Goal: Check status: Check status

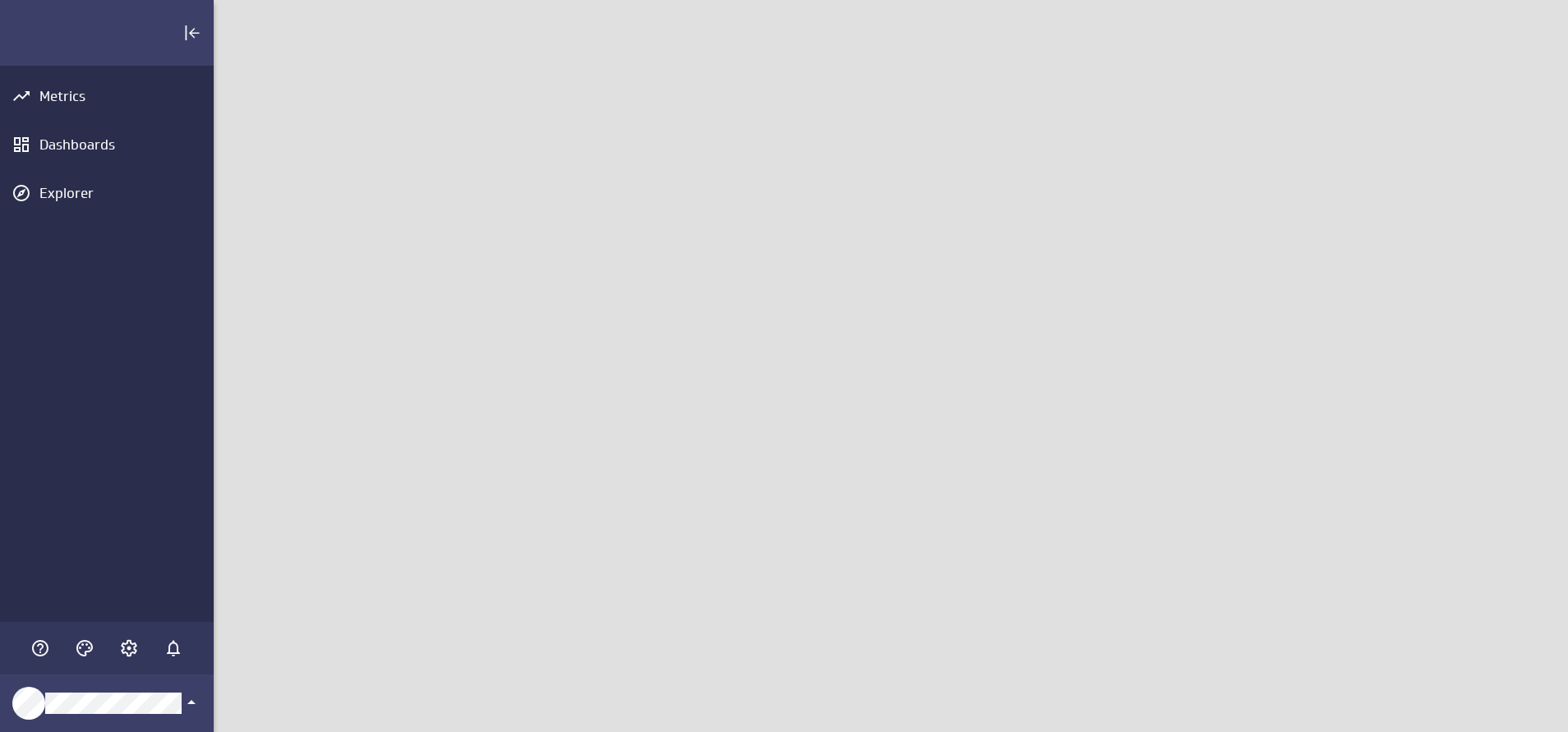
scroll to position [771, 1393]
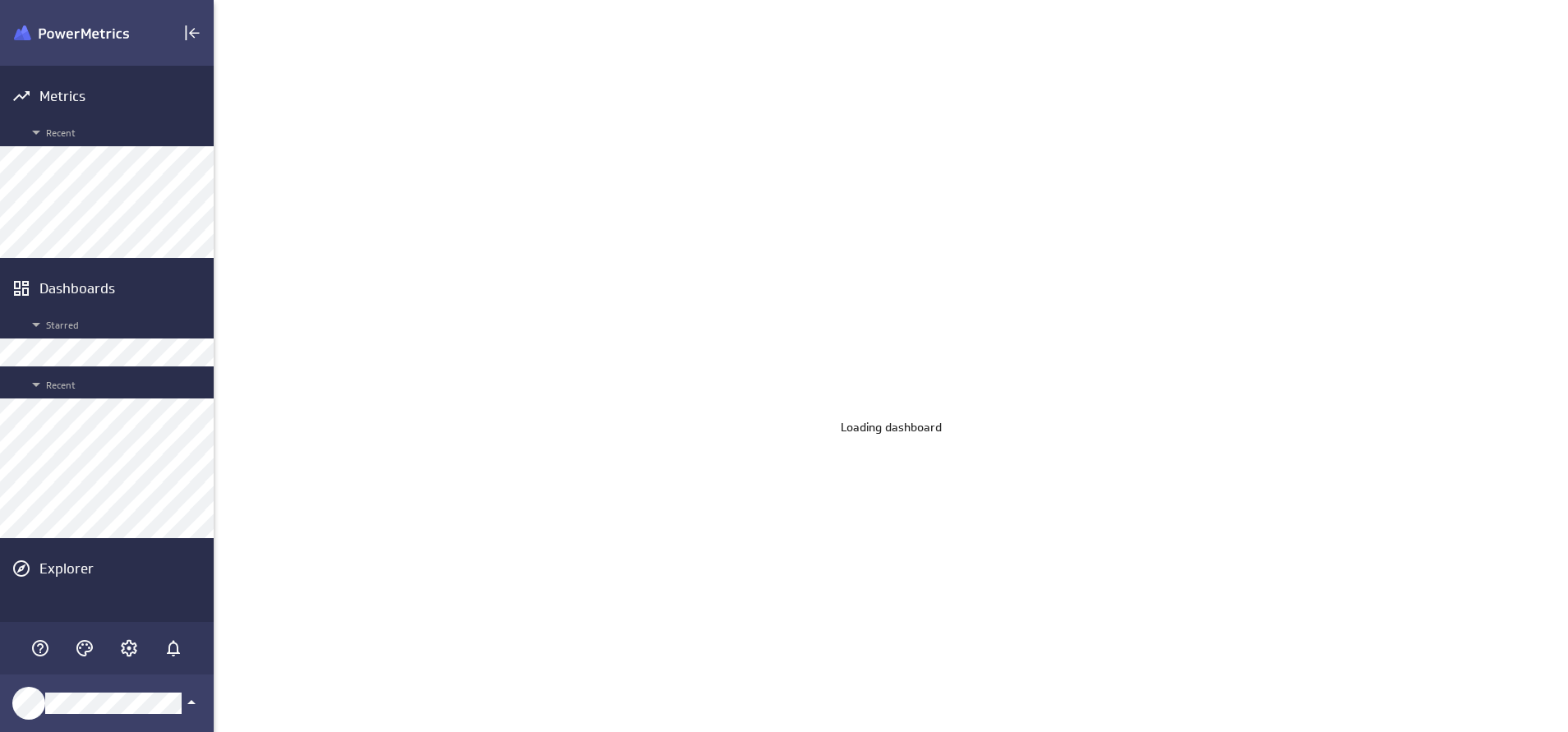
scroll to position [771, 1393]
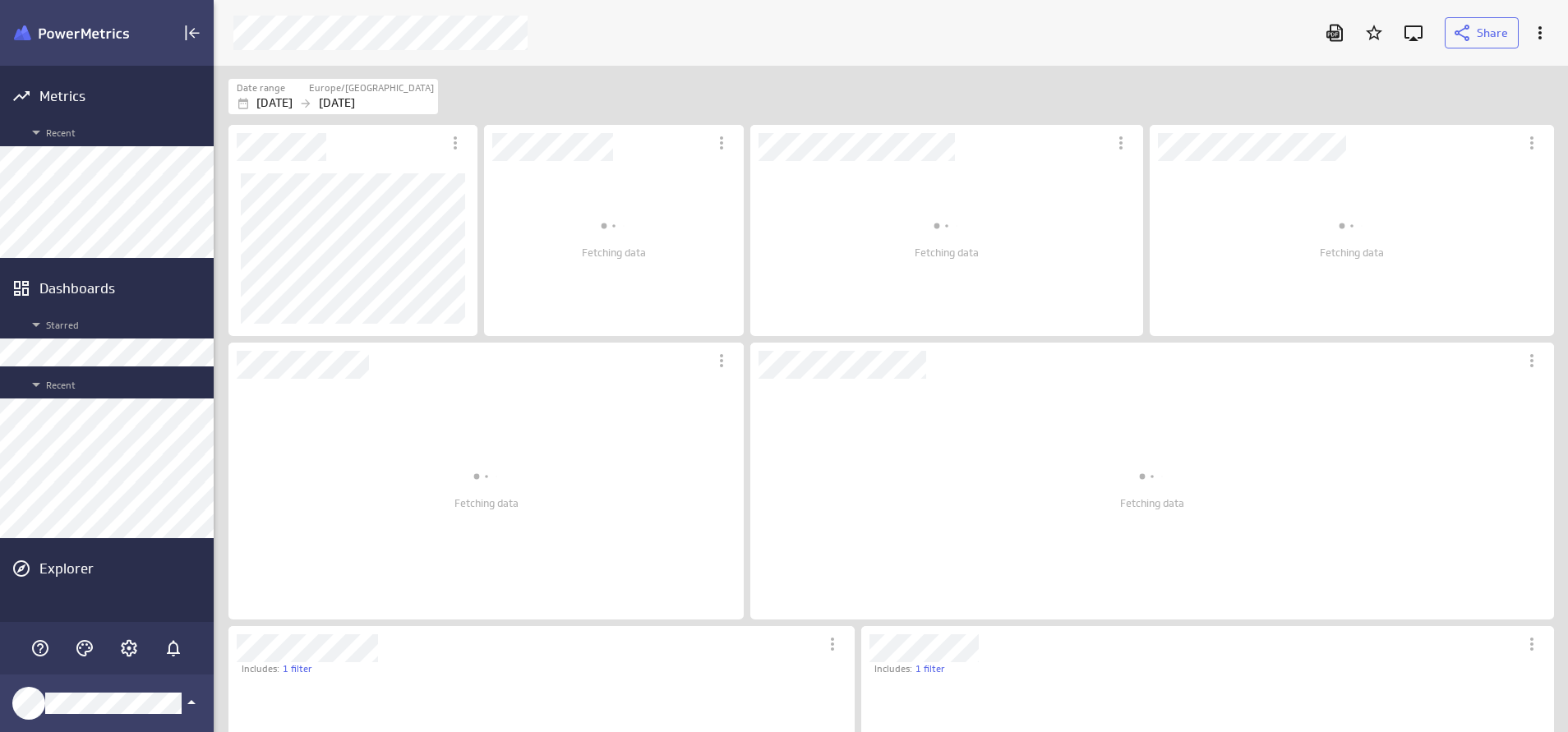
click at [308, 94] on div "Date range" at bounding box center [272, 89] width 71 height 14
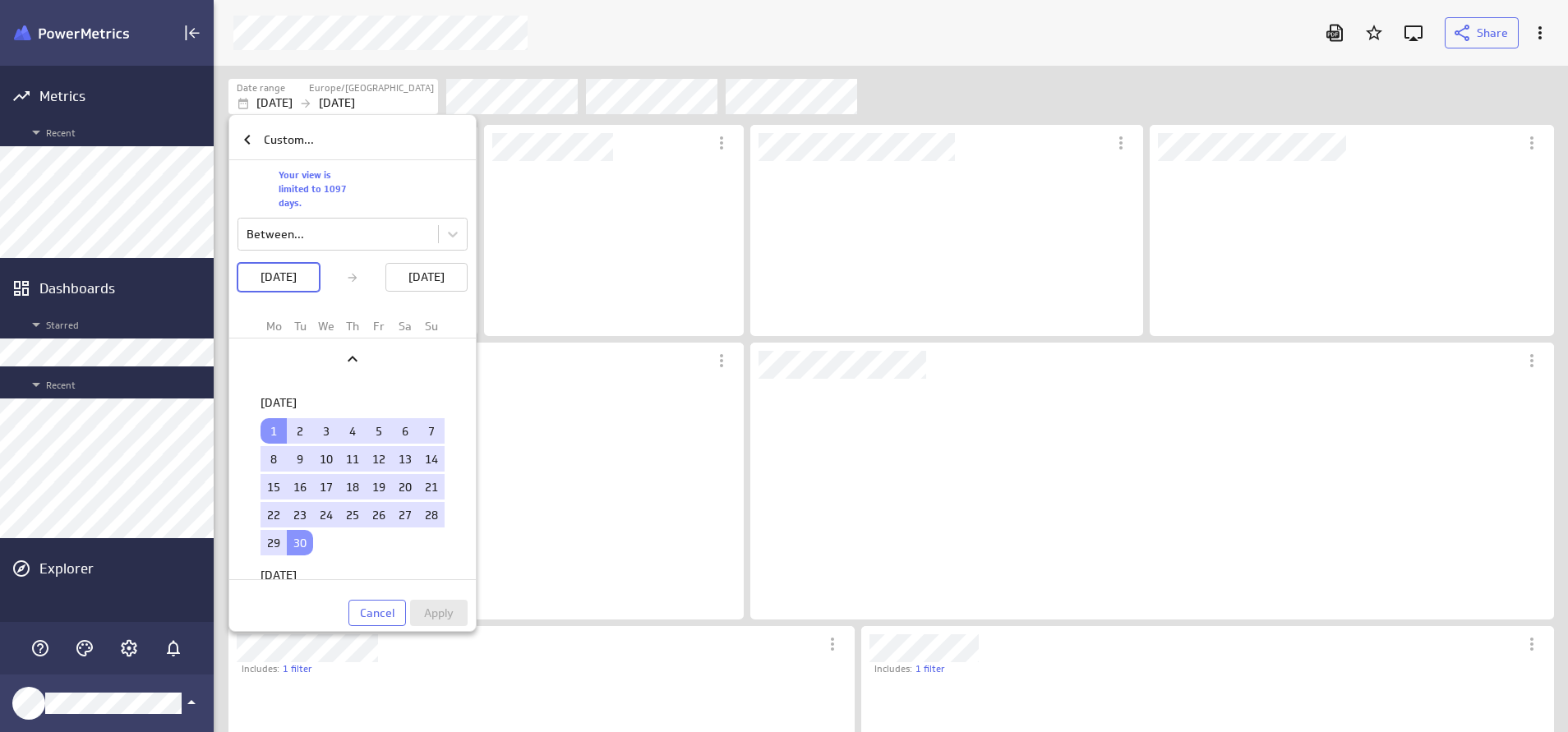
scroll to position [0, 0]
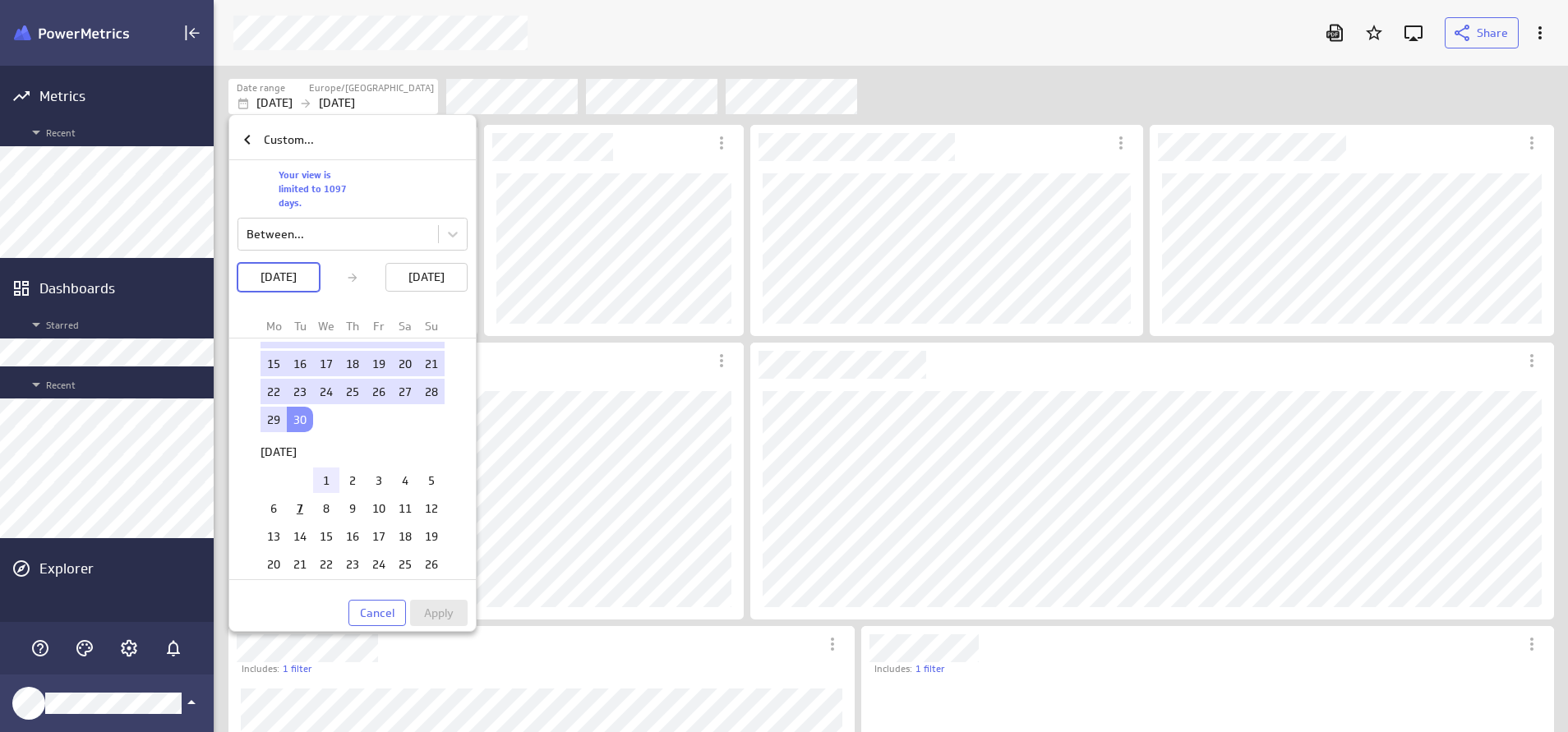
click at [313, 475] on td "1" at bounding box center [326, 480] width 26 height 25
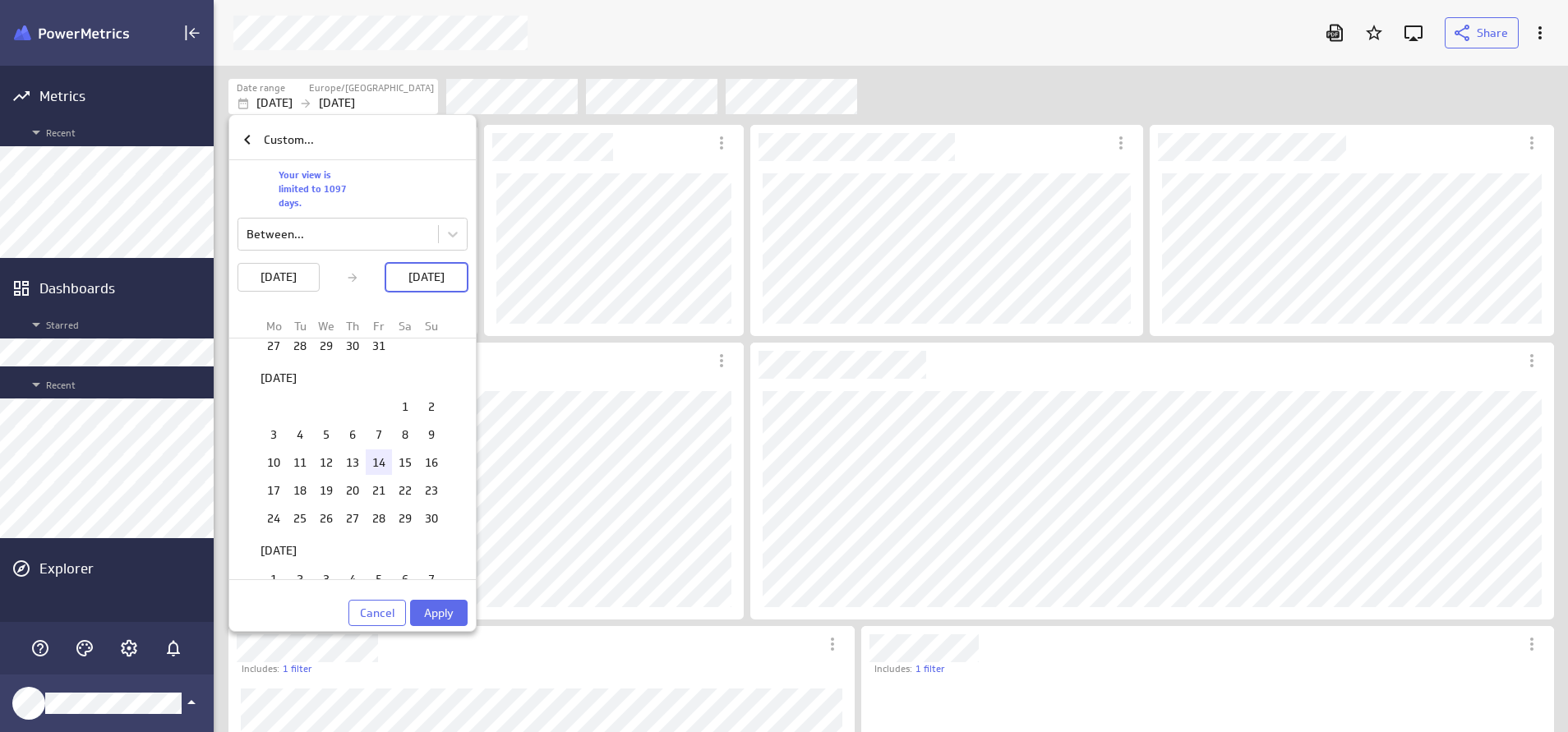
scroll to position [493, 0]
click at [324, 560] on td "31" at bounding box center [326, 567] width 26 height 25
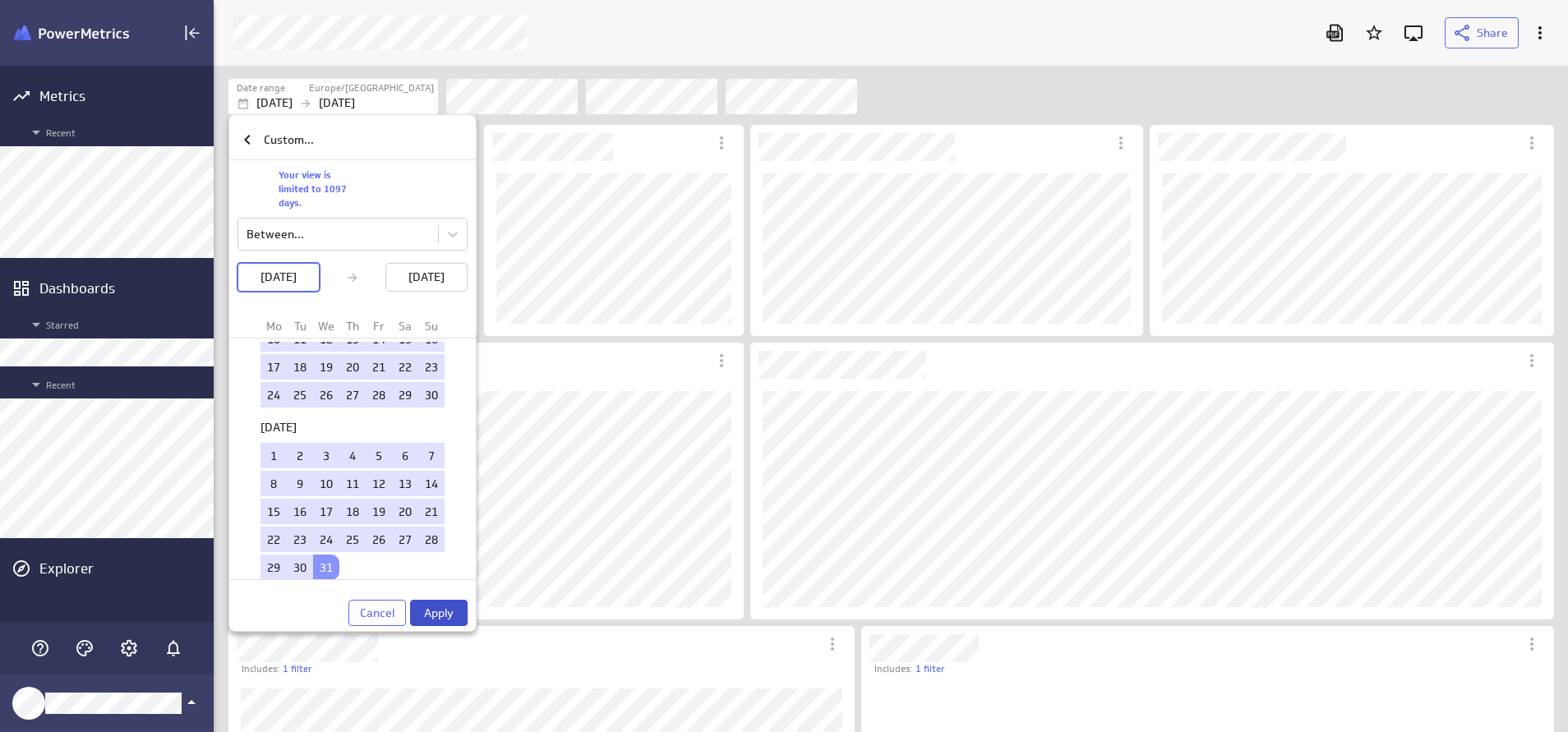
click at [464, 612] on button "Apply" at bounding box center [439, 613] width 58 height 26
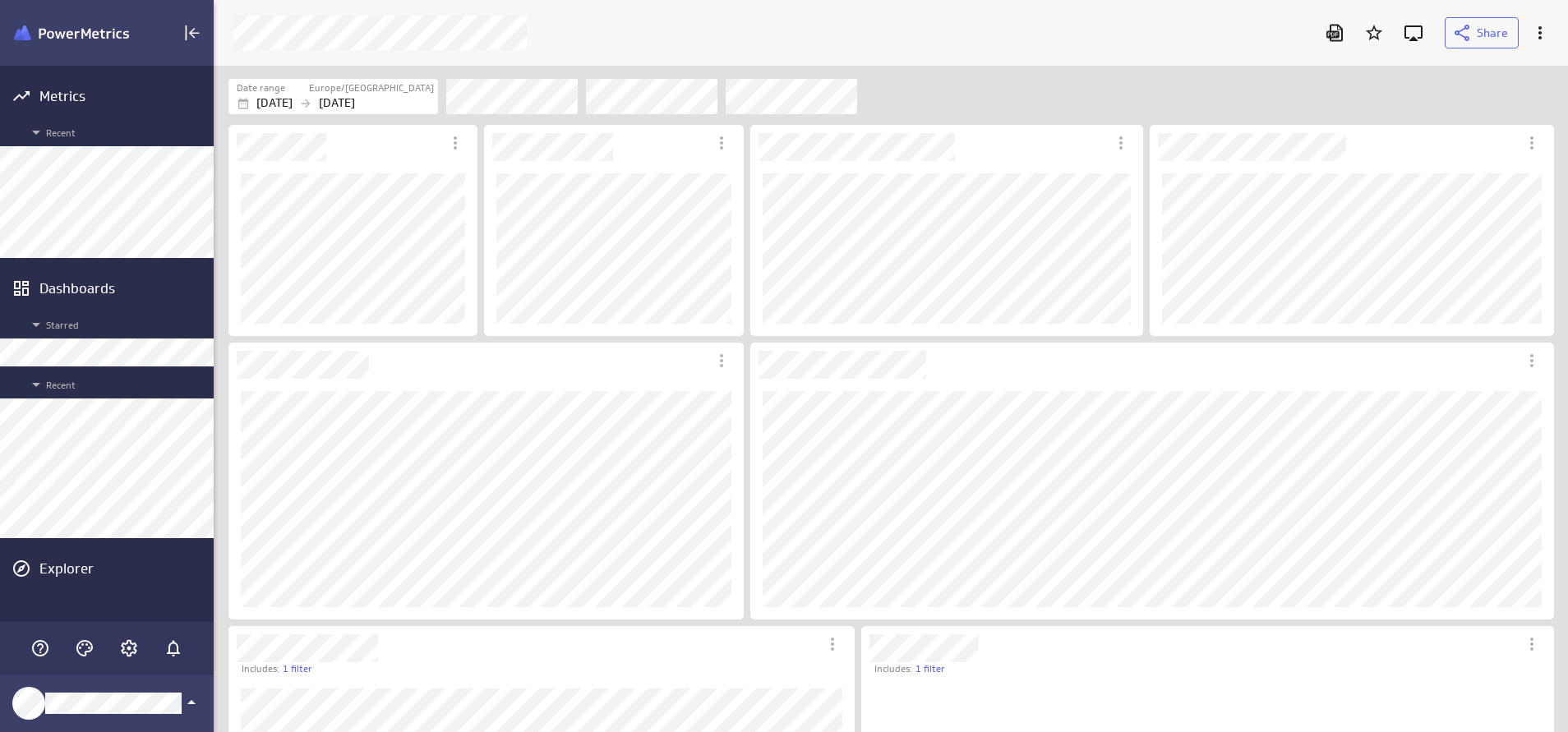
scroll to position [317, 707]
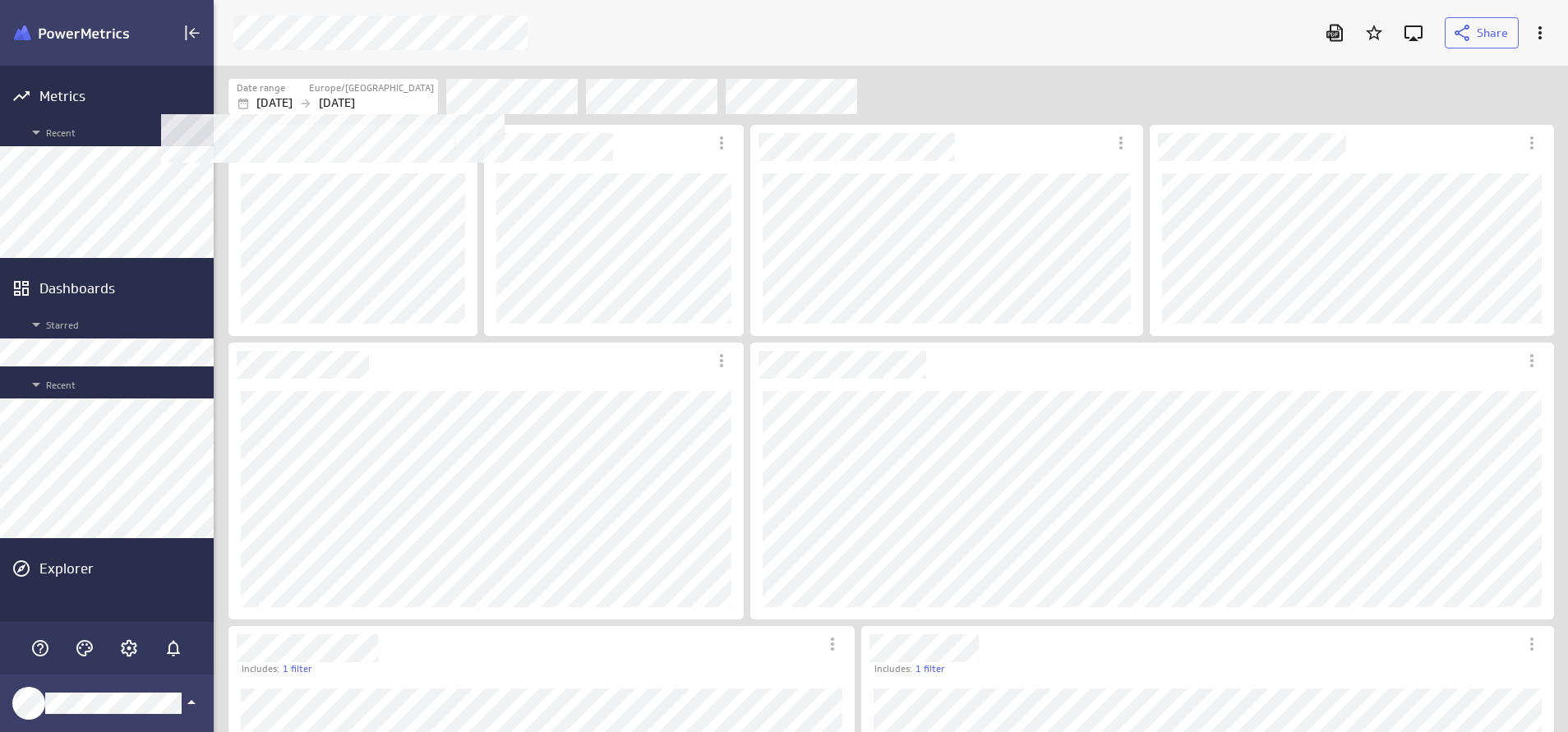
click at [355, 102] on p "[DATE]" at bounding box center [337, 103] width 36 height 18
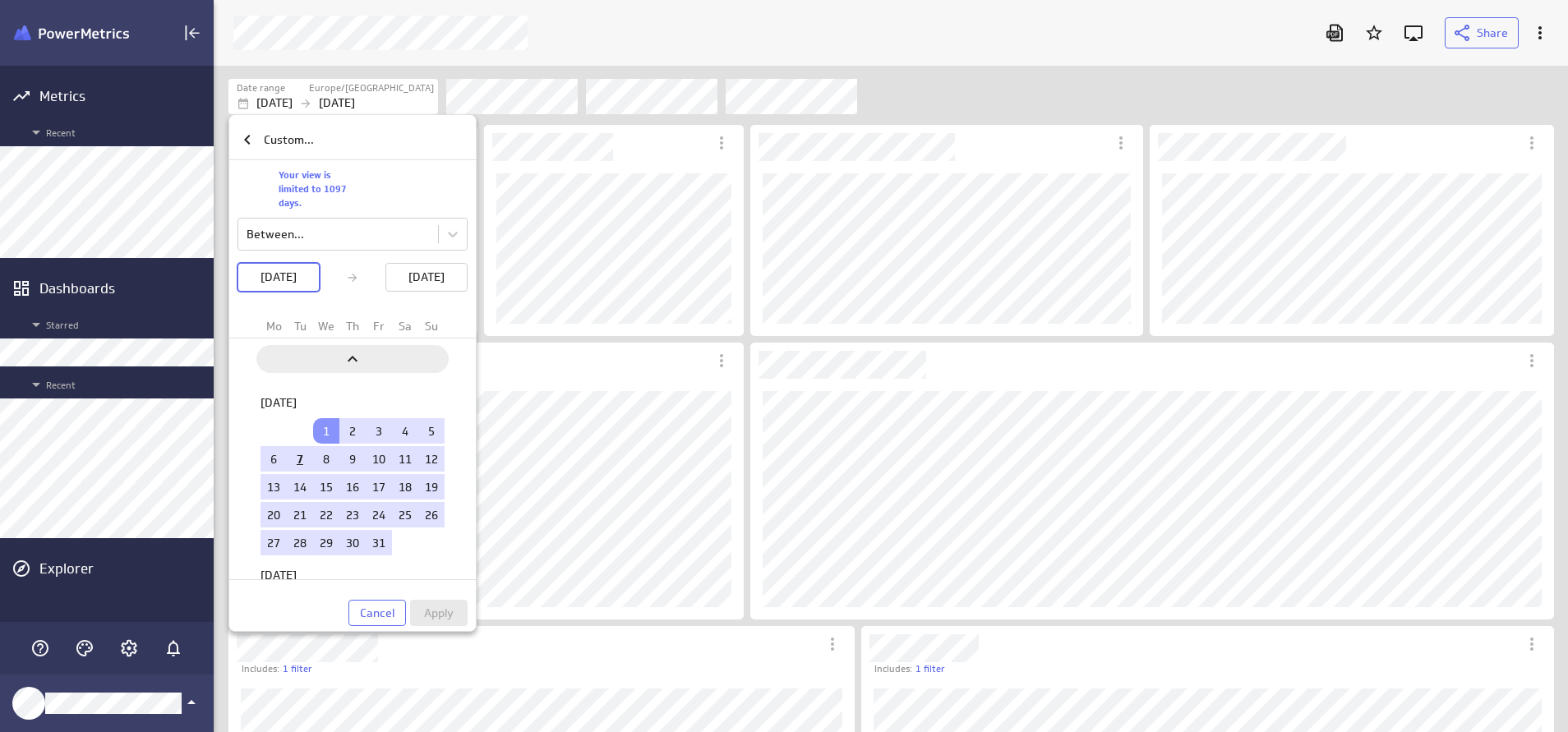
click at [396, 360] on div "Previous" at bounding box center [352, 359] width 192 height 28
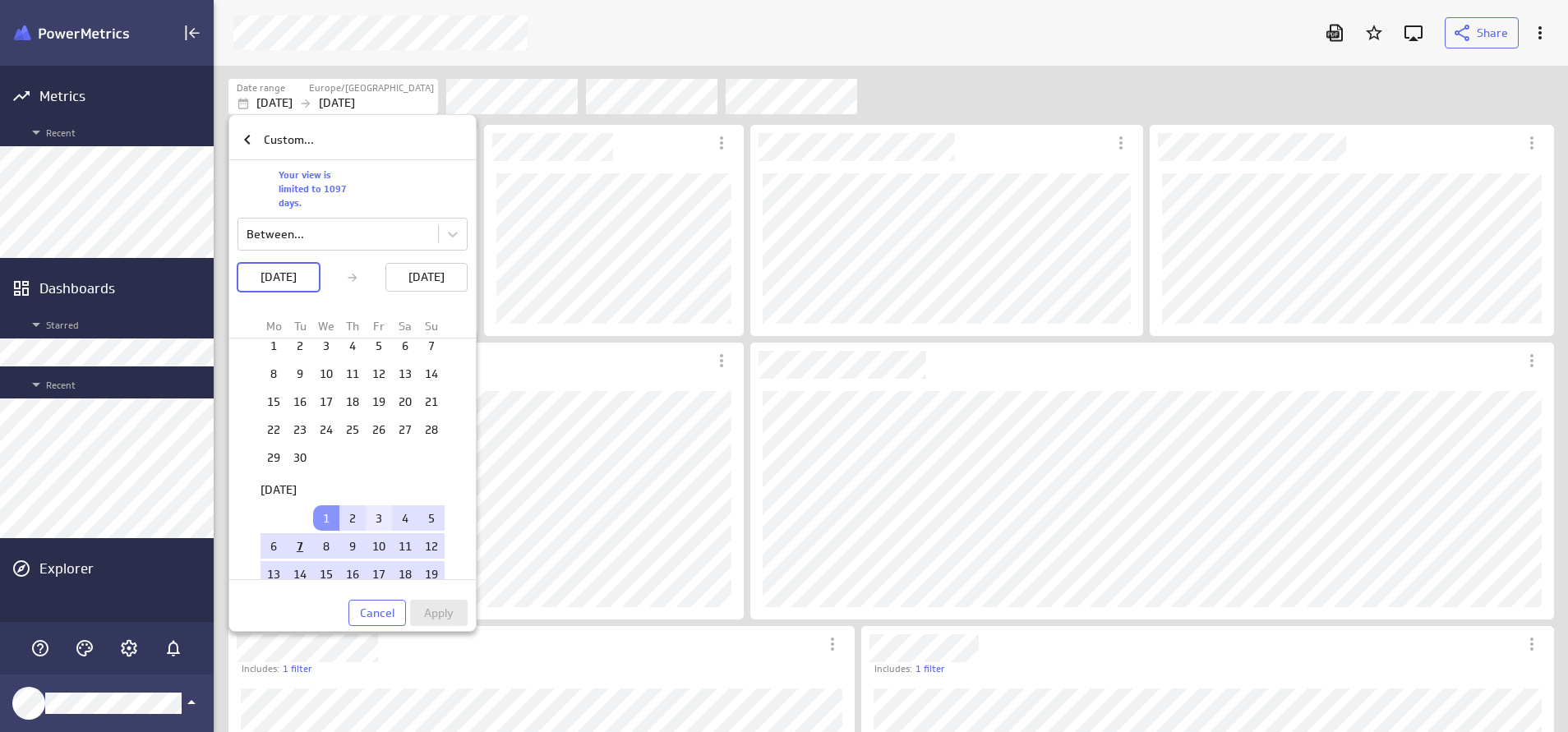
scroll to position [2031, 0]
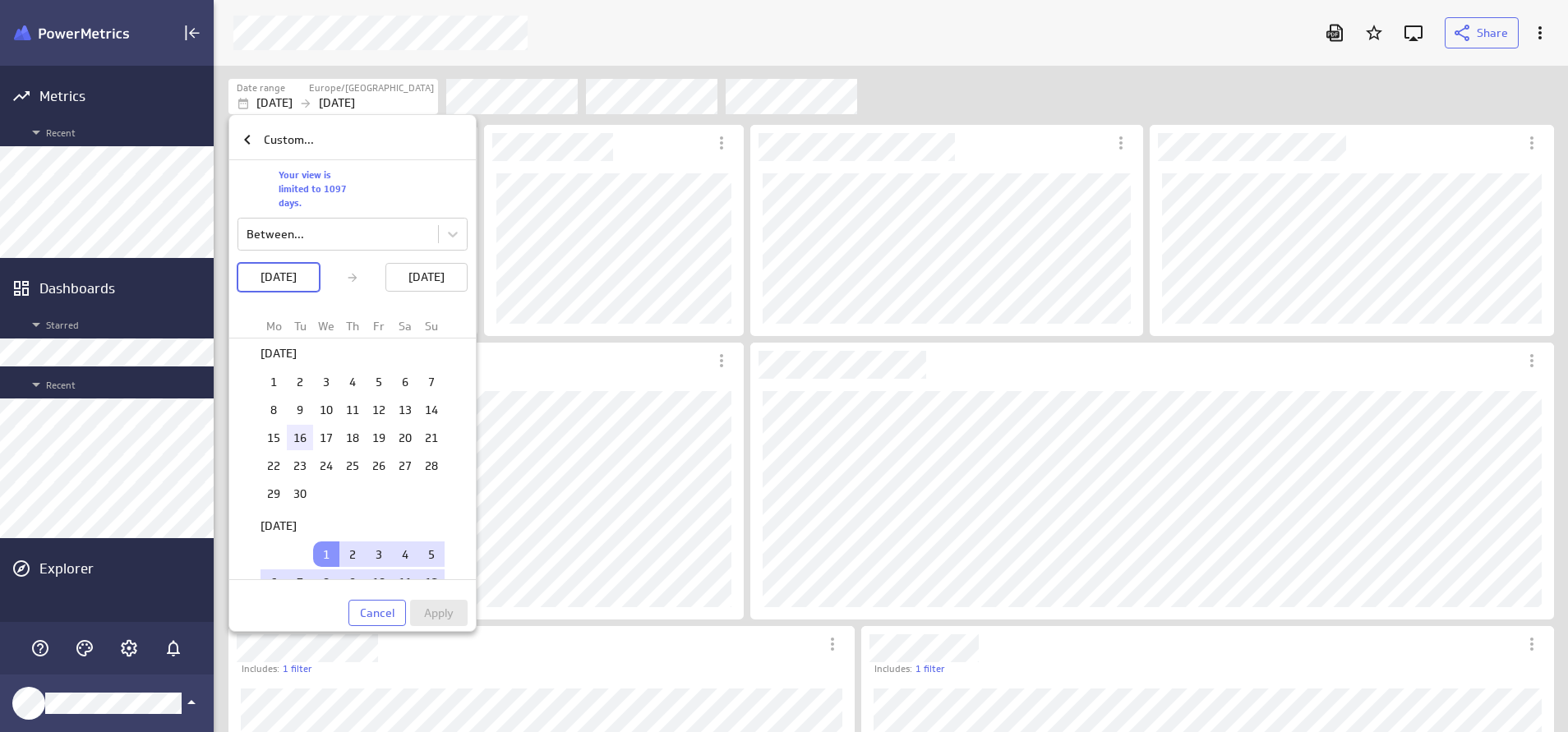
click at [290, 439] on td "16" at bounding box center [300, 437] width 26 height 25
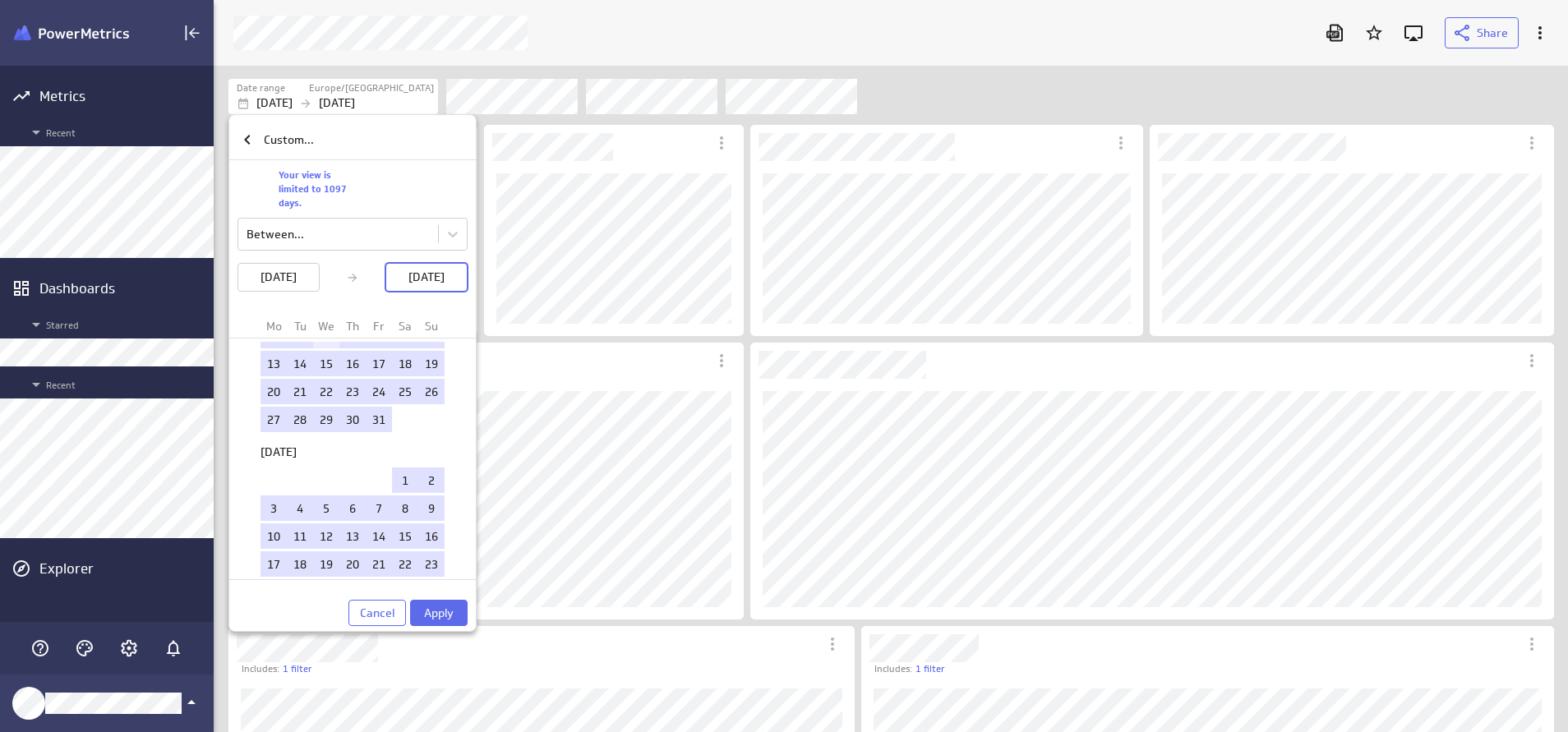
scroll to position [2155, 0]
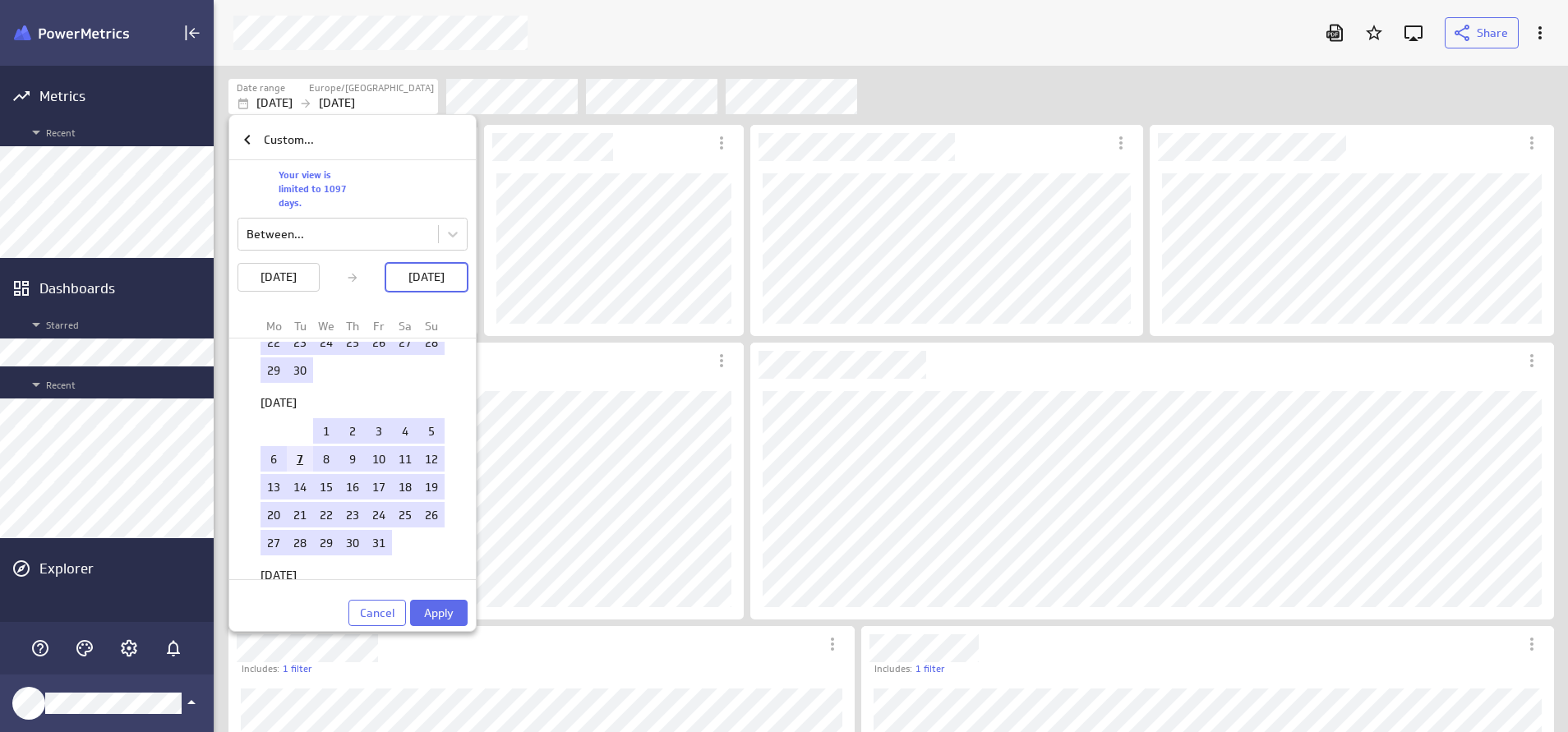
click at [298, 458] on td "7" at bounding box center [300, 458] width 26 height 25
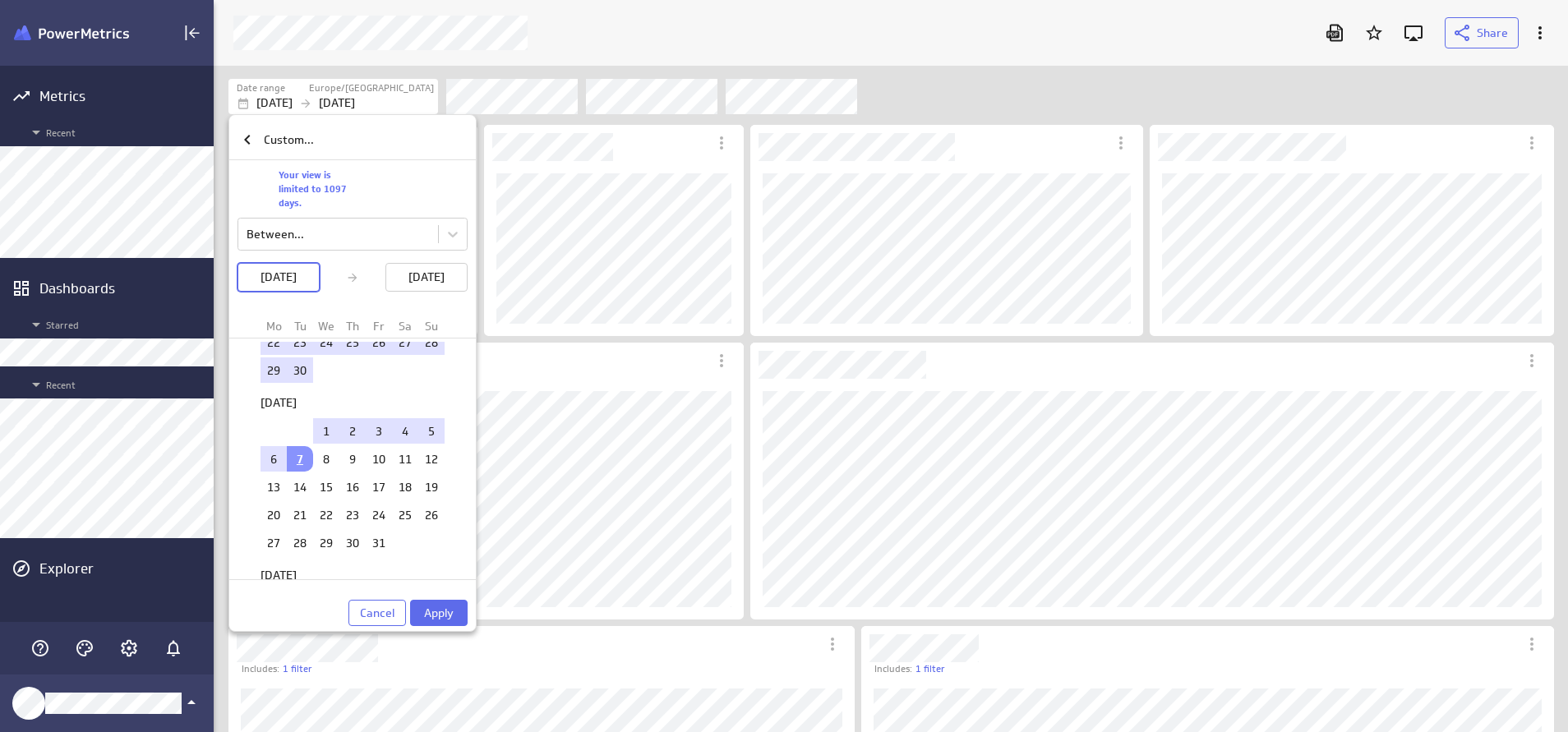
drag, startPoint x: 453, startPoint y: 609, endPoint x: 1106, endPoint y: 274, distance: 733.9
click at [453, 609] on span "Apply" at bounding box center [439, 613] width 30 height 15
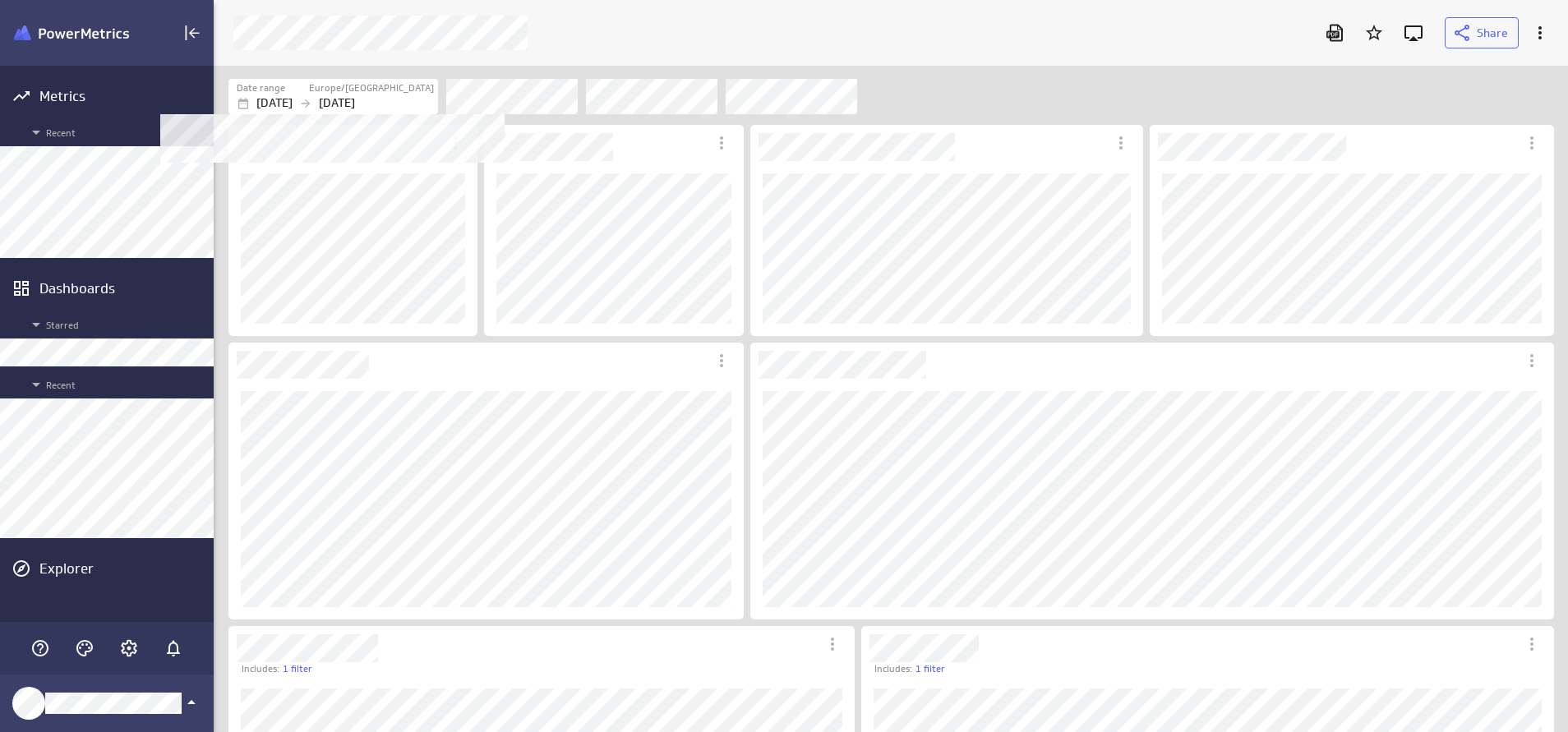
click at [355, 99] on p "[DATE]" at bounding box center [337, 103] width 36 height 18
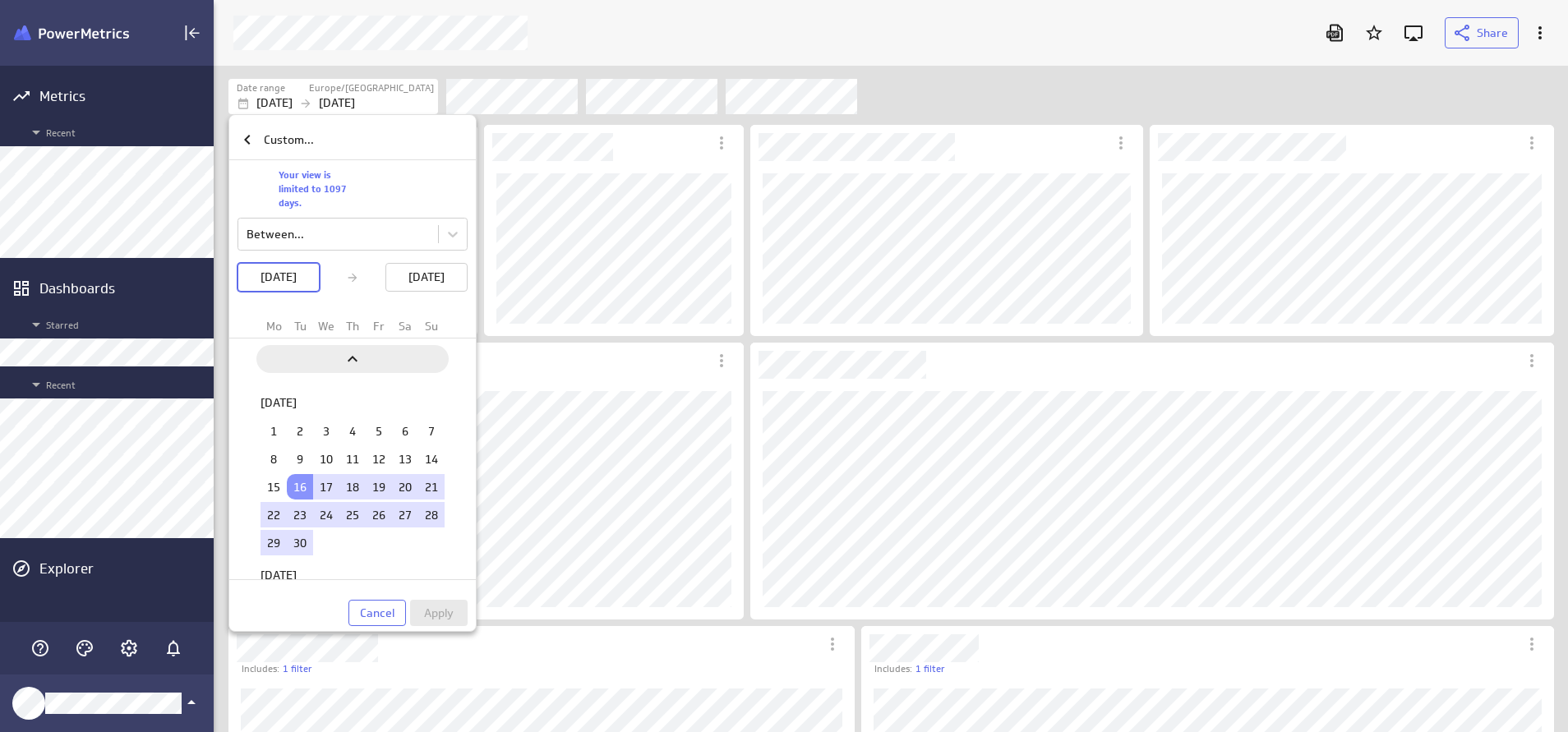
click at [350, 355] on icon "Previous" at bounding box center [353, 359] width 19 height 19
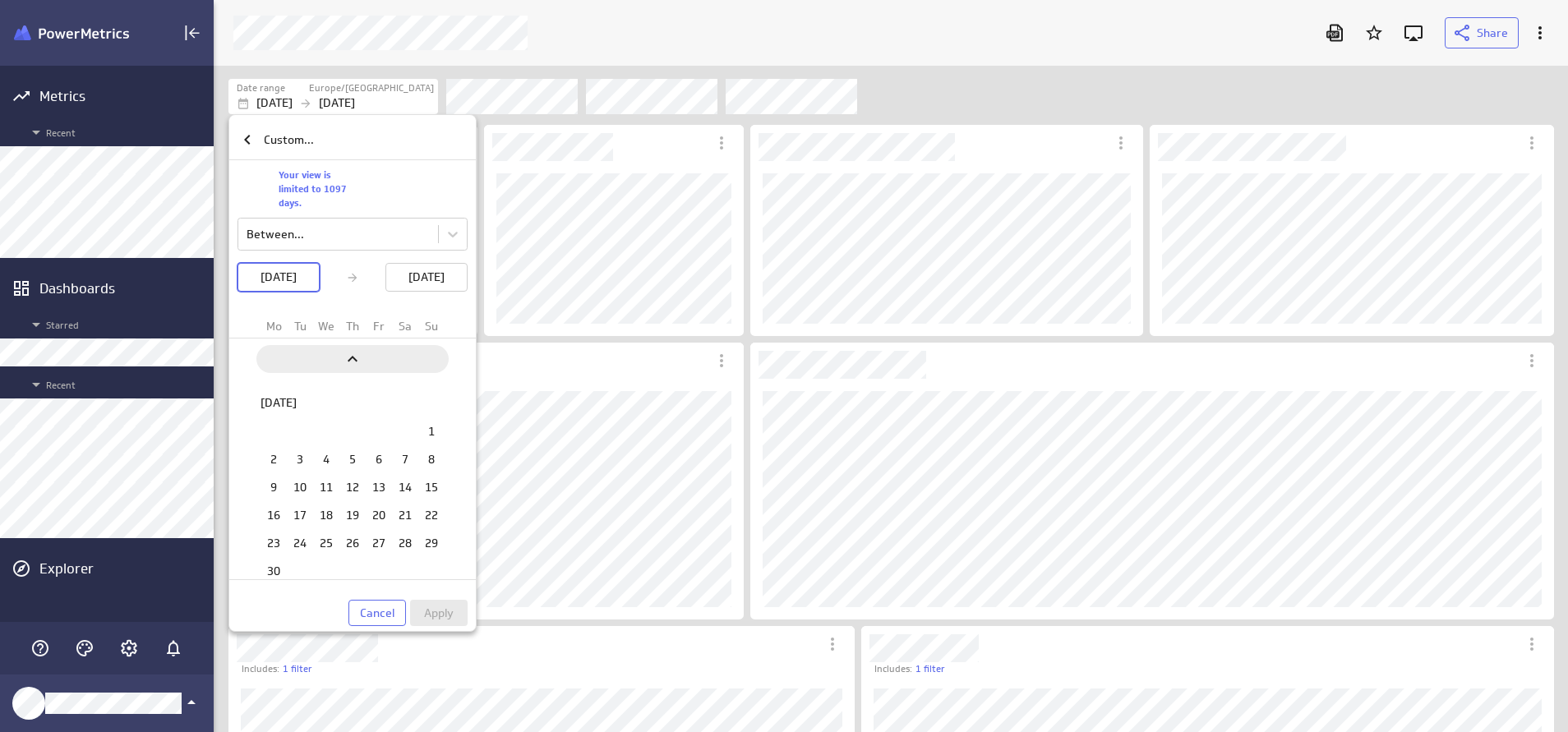
scroll to position [2183, 0]
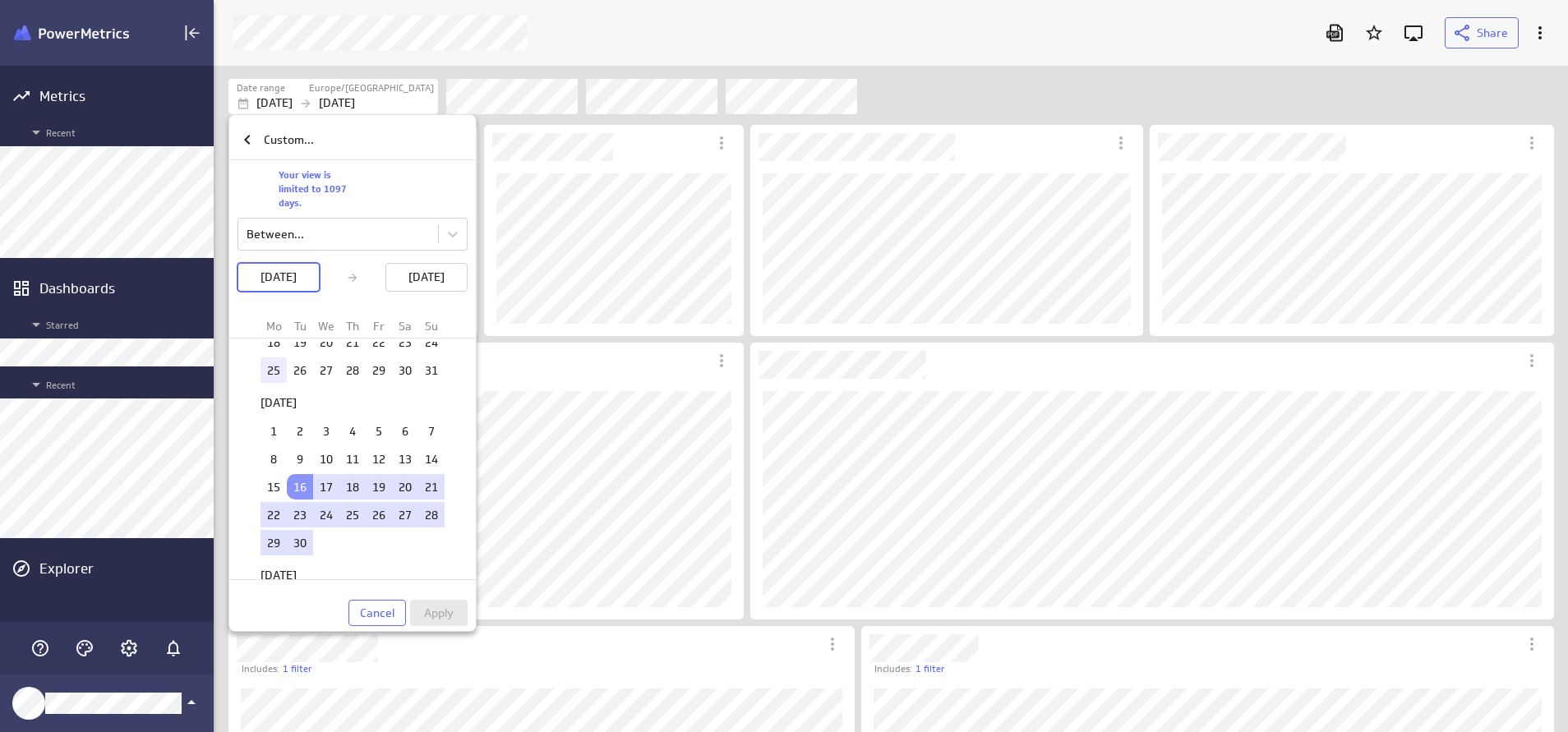
click at [261, 366] on td "25" at bounding box center [274, 370] width 26 height 25
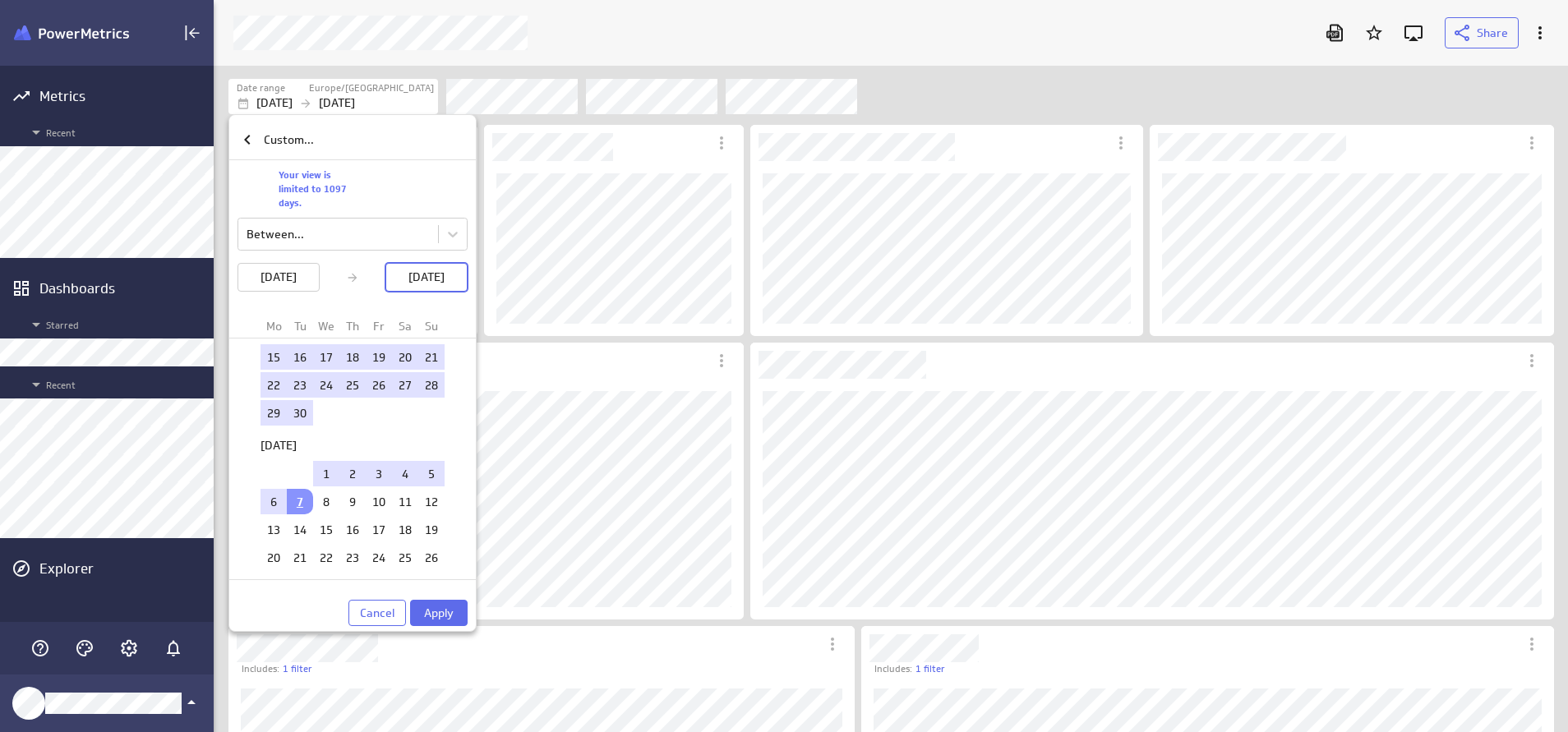
scroll to position [2315, 0]
click at [424, 612] on span "Apply" at bounding box center [439, 613] width 30 height 15
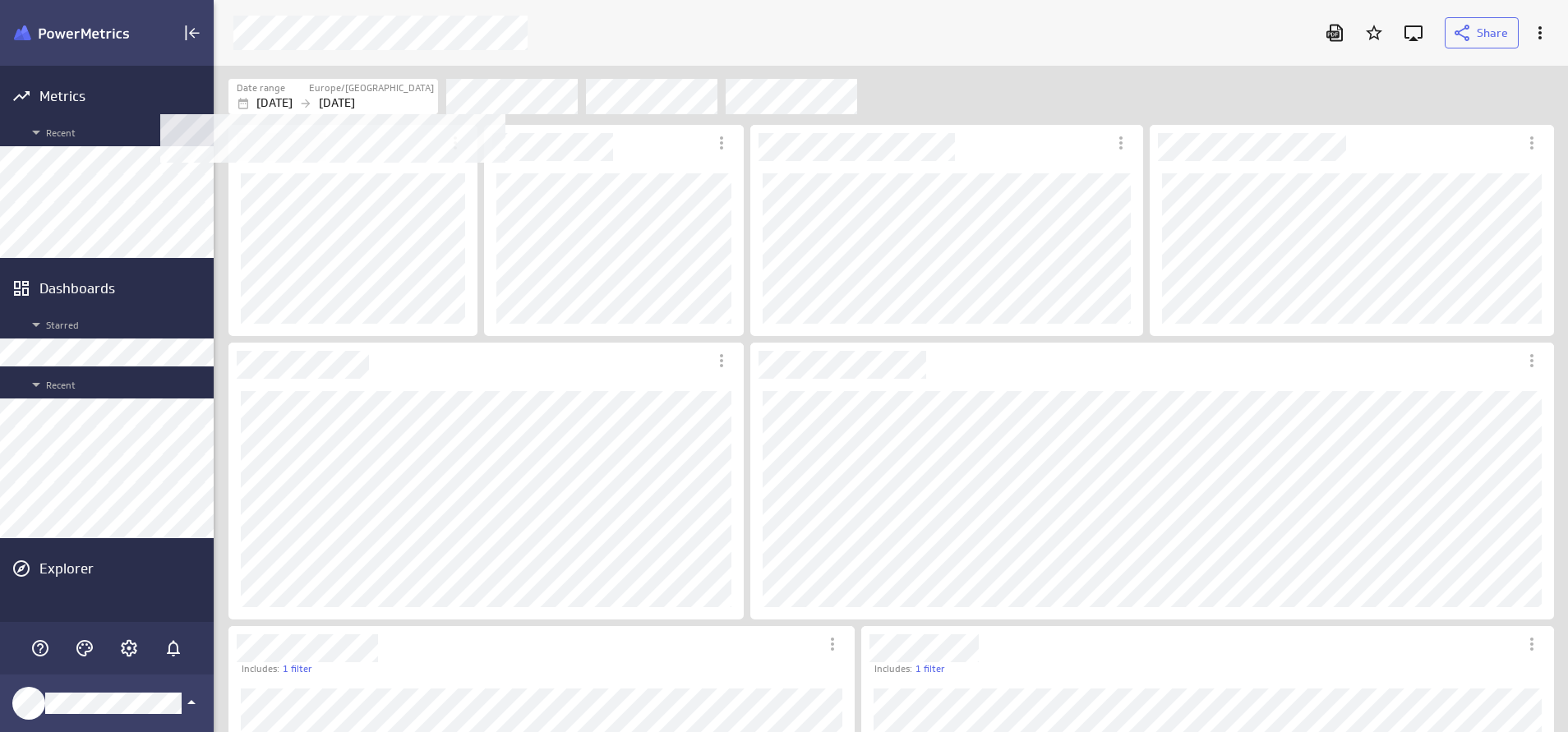
click at [355, 109] on p "[DATE]" at bounding box center [337, 103] width 36 height 18
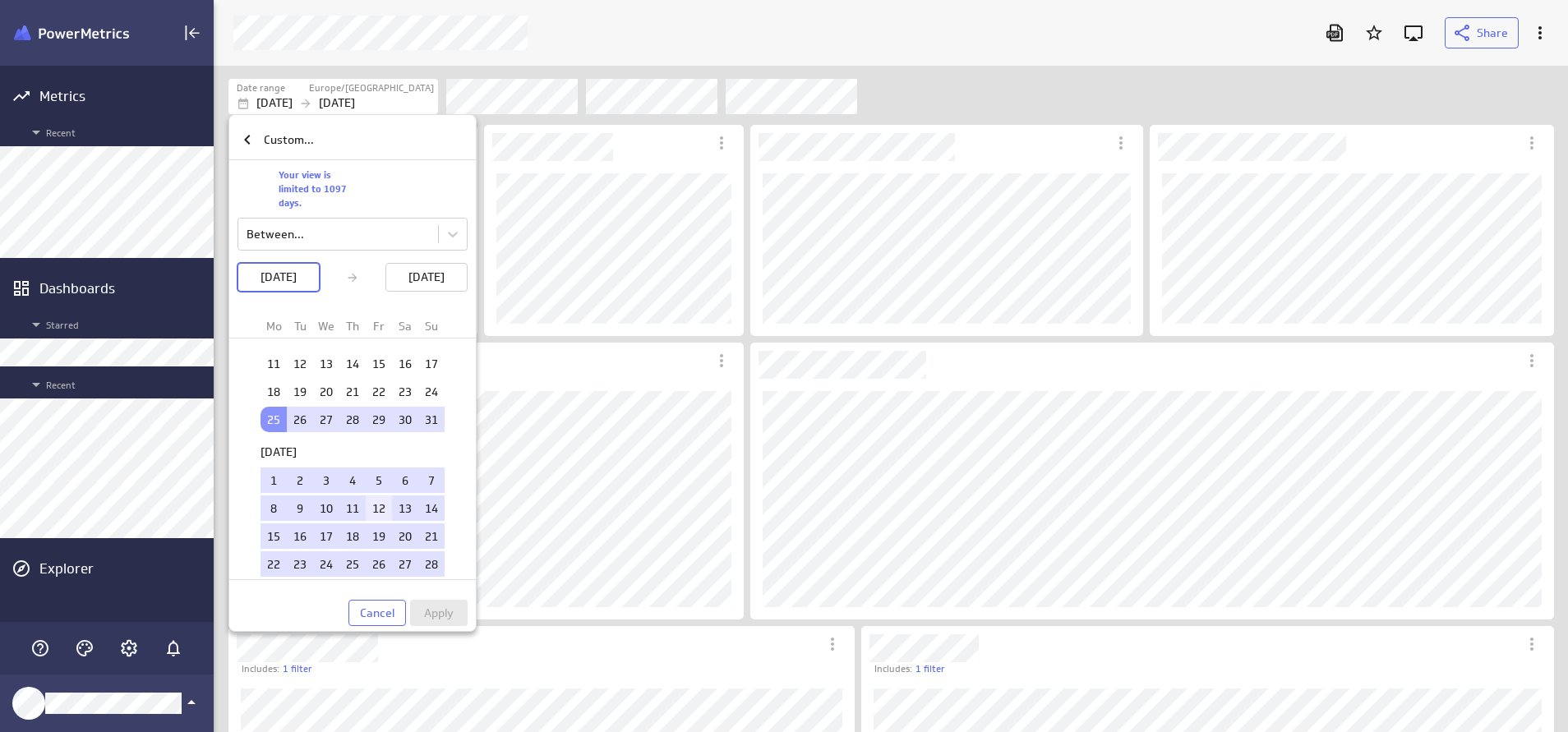
scroll to position [246, 0]
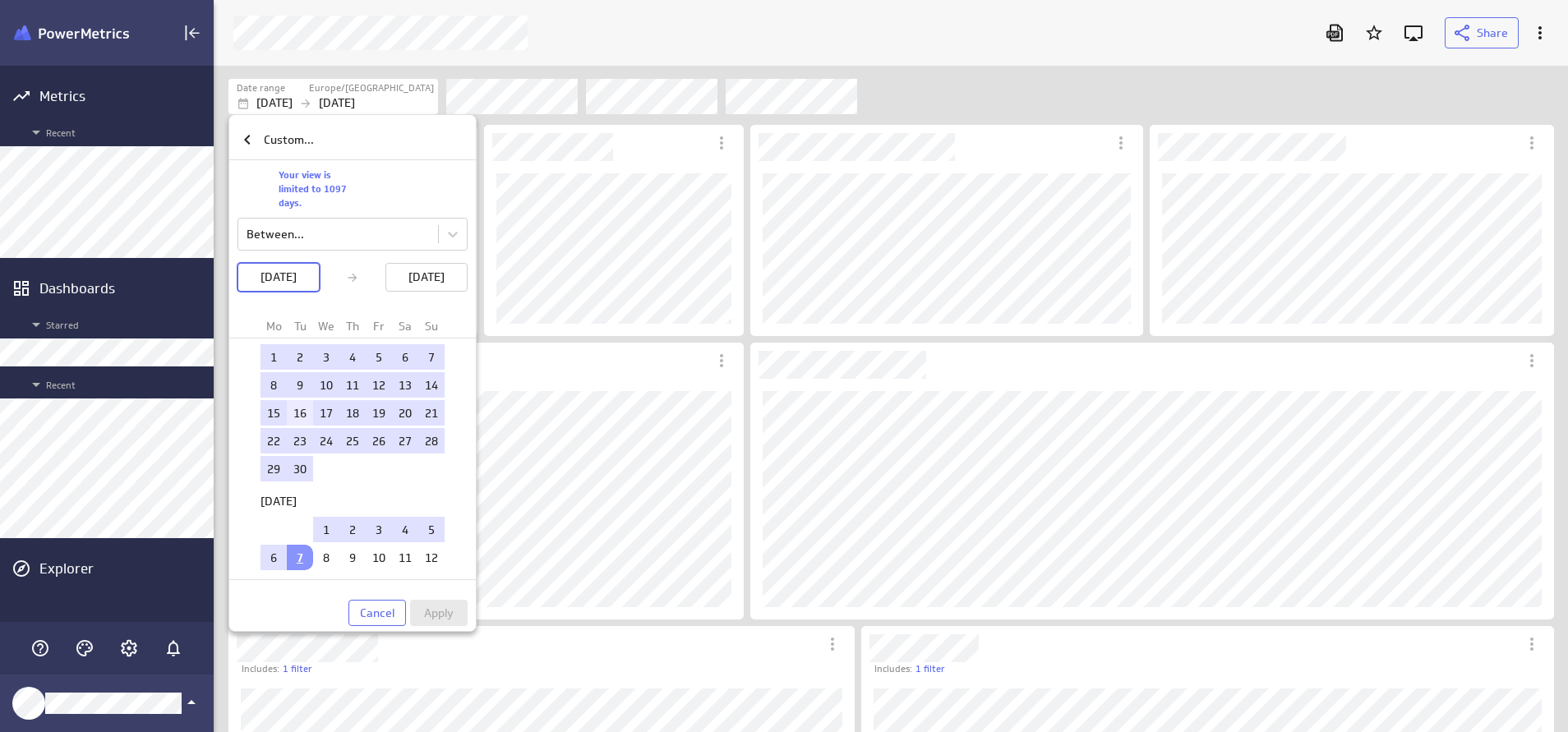
click at [287, 413] on td "16" at bounding box center [300, 412] width 26 height 25
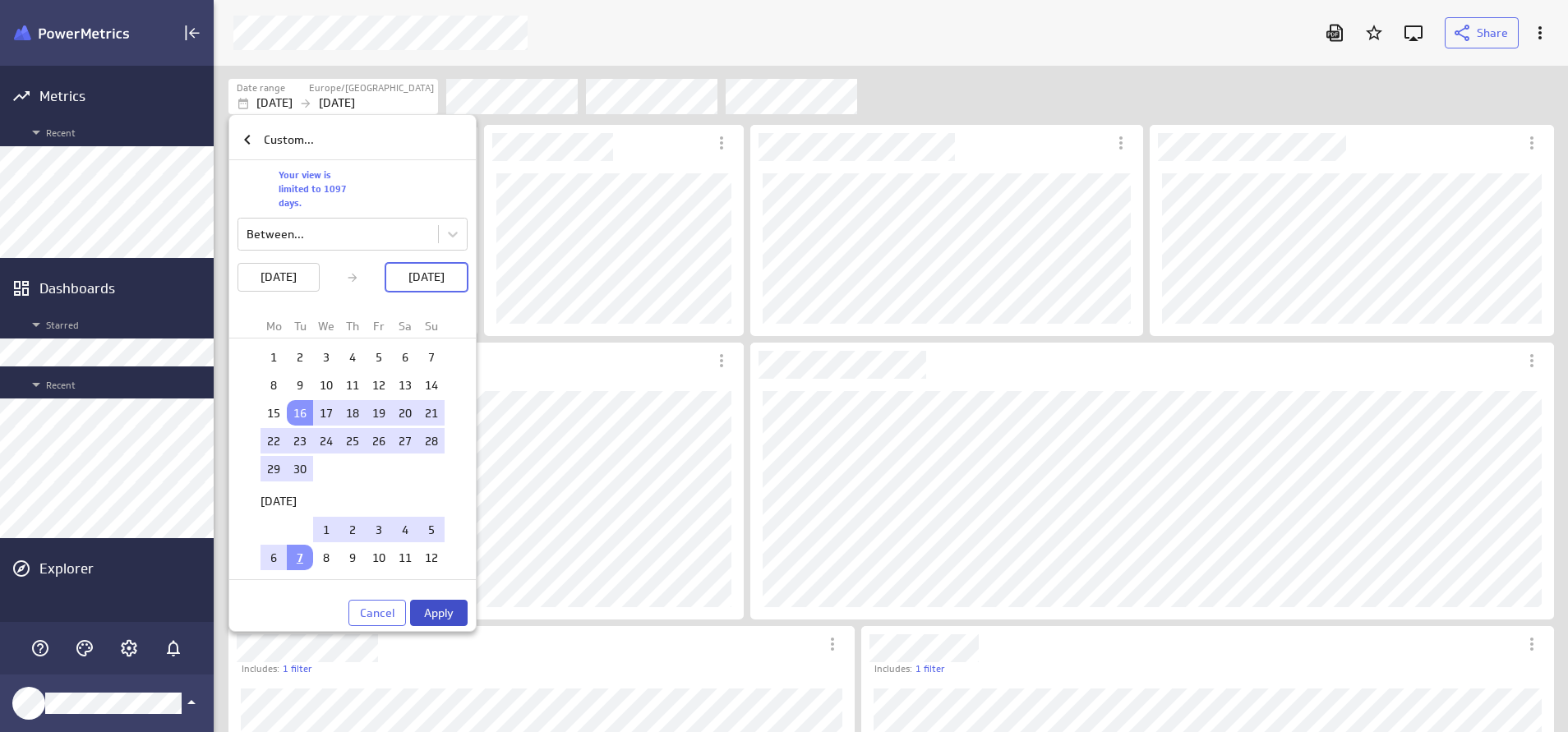
click at [457, 622] on button "Apply" at bounding box center [439, 613] width 58 height 26
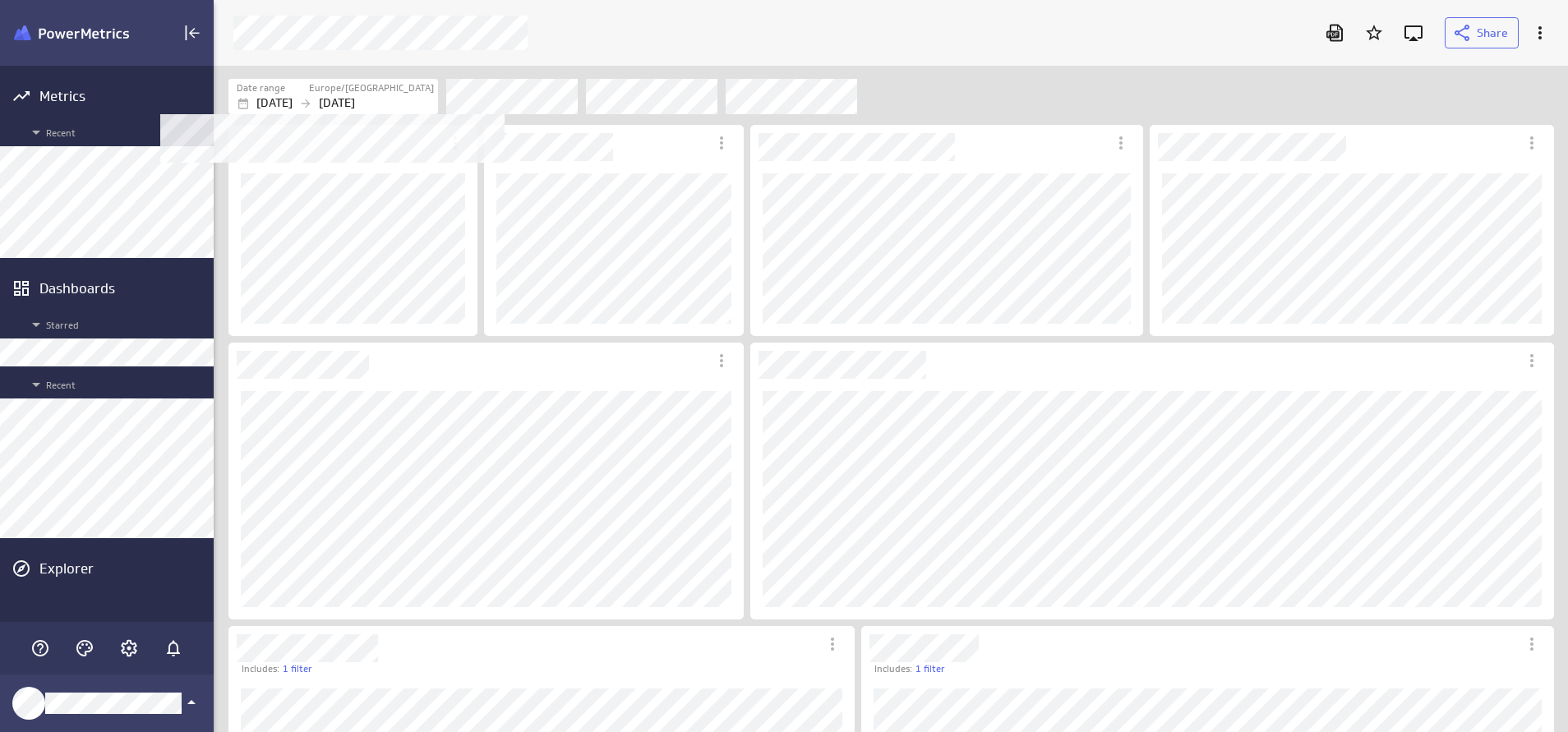
click at [424, 94] on label "Europe/[GEOGRAPHIC_DATA]" at bounding box center [371, 89] width 125 height 14
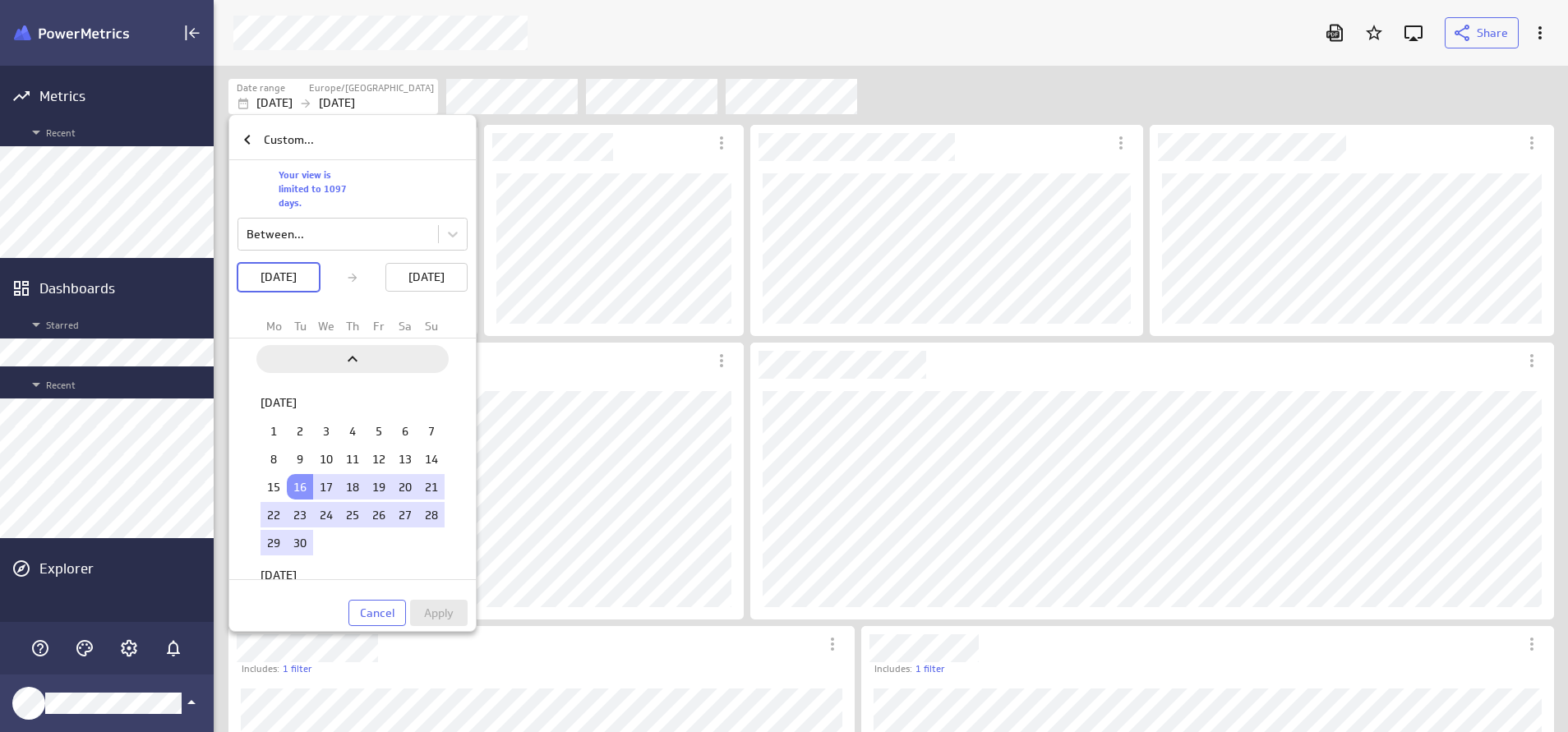
click at [358, 356] on icon "Previous" at bounding box center [353, 359] width 19 height 19
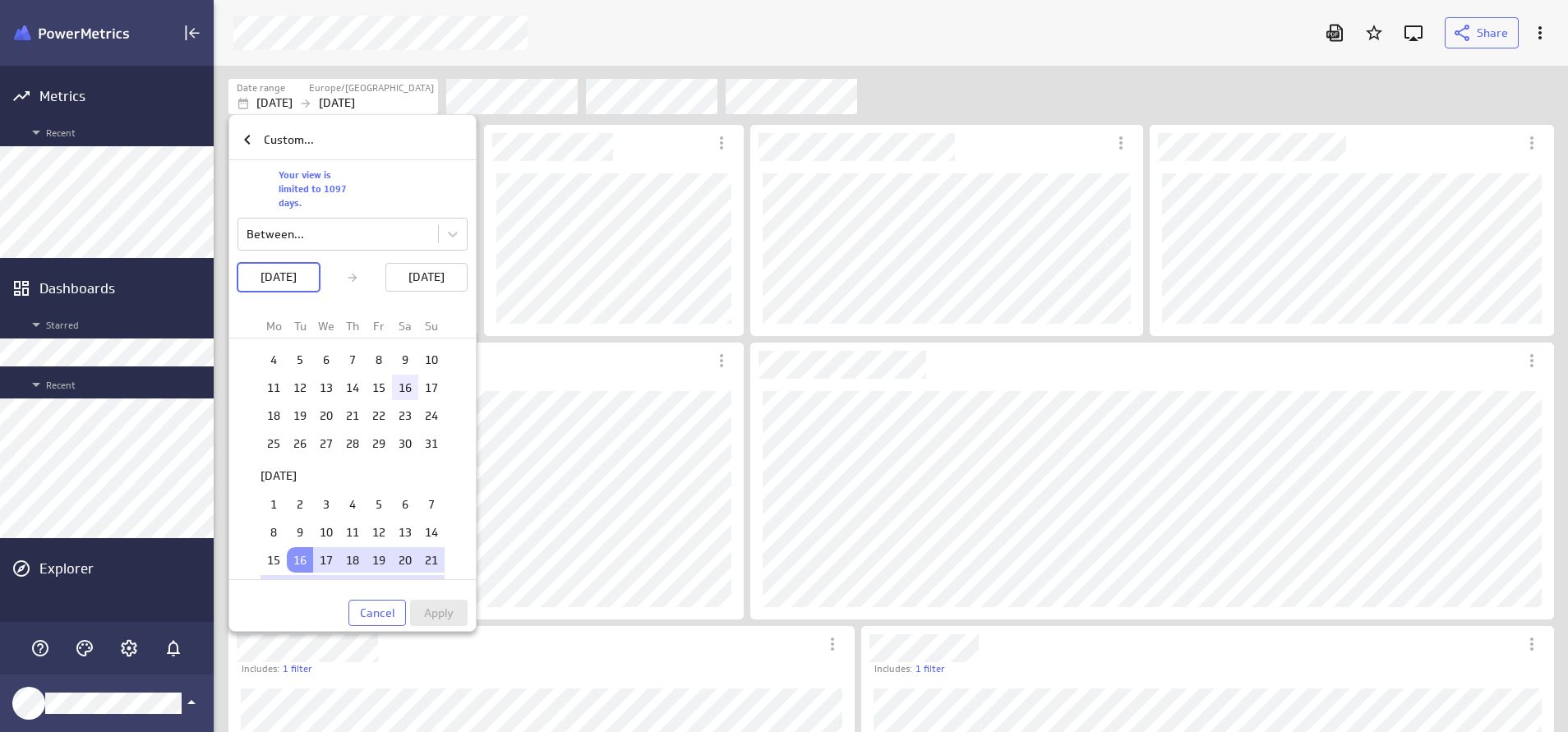
scroll to position [2059, 0]
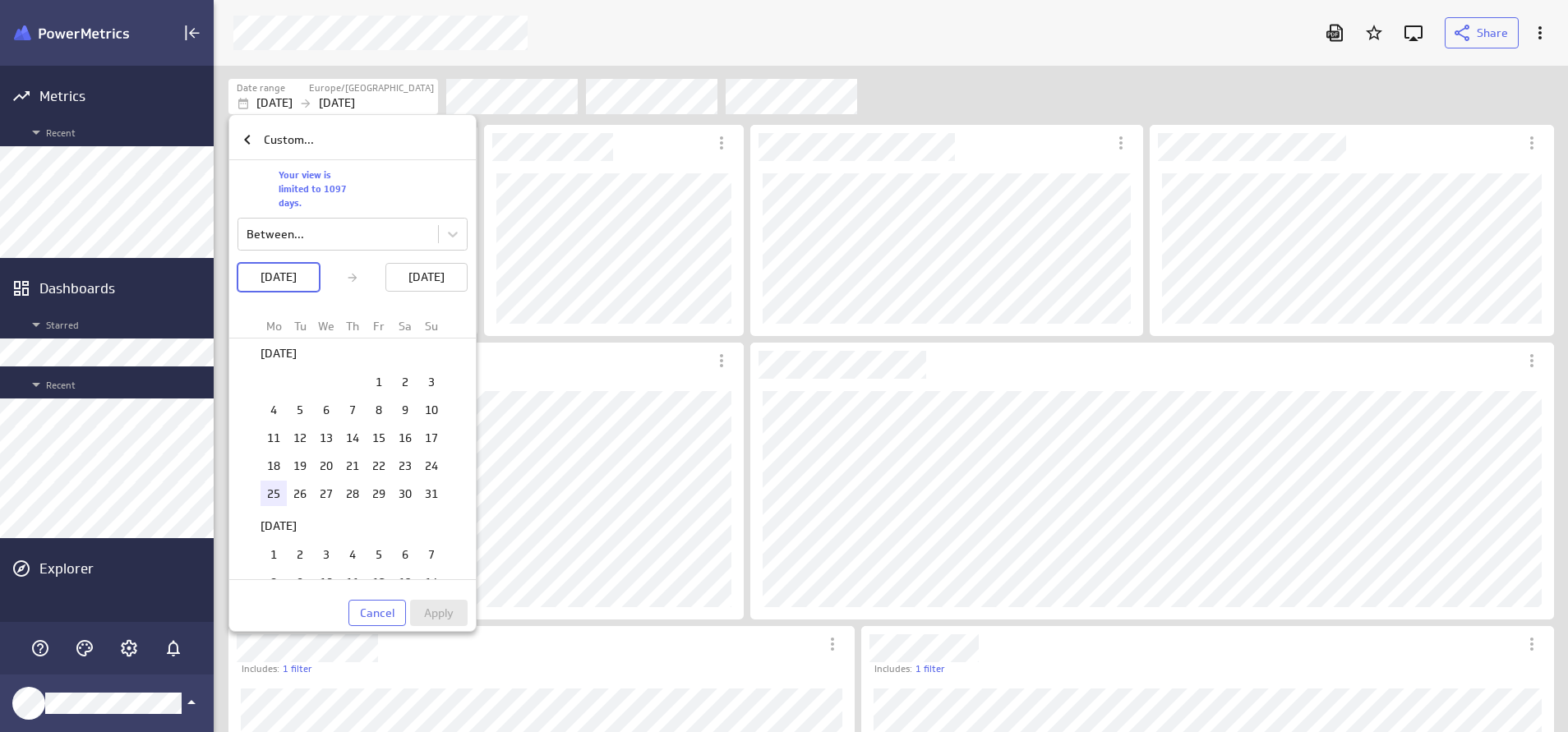
click at [267, 485] on td "25" at bounding box center [274, 493] width 26 height 25
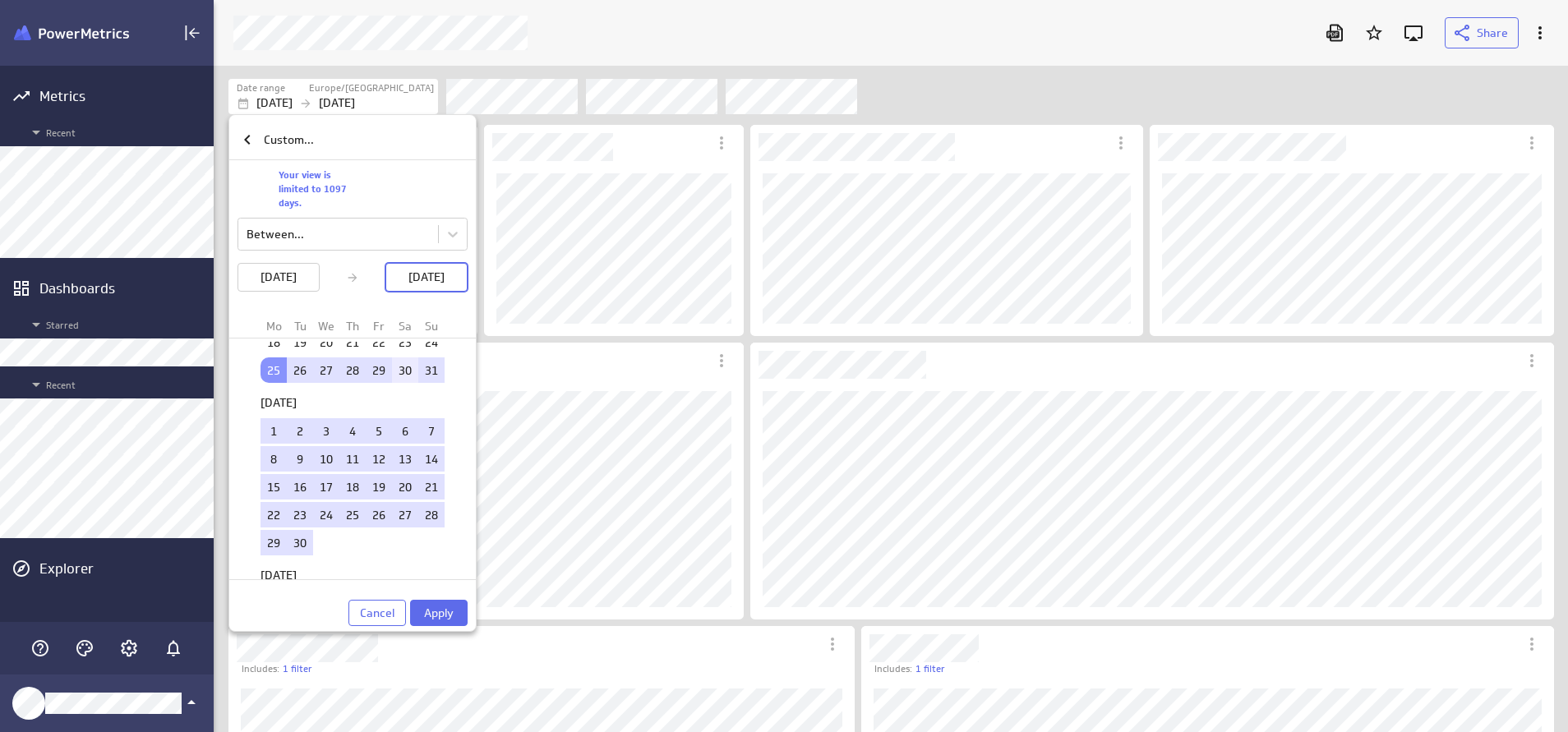
scroll to position [2306, 0]
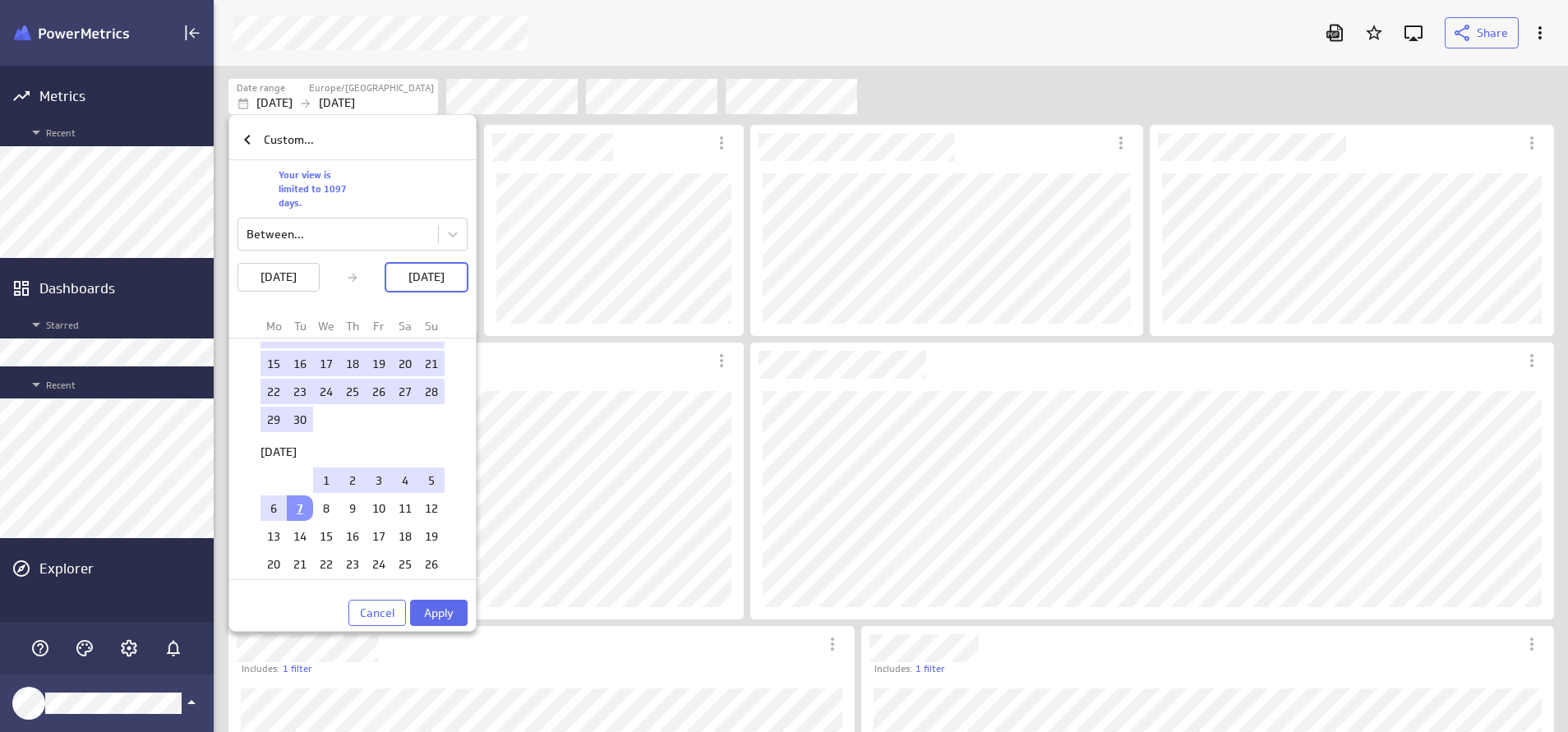
drag, startPoint x: 447, startPoint y: 607, endPoint x: 518, endPoint y: 642, distance: 79.2
click at [448, 607] on span "Apply" at bounding box center [439, 613] width 30 height 15
